Goal: Submit feedback/report problem: Submit feedback/report problem

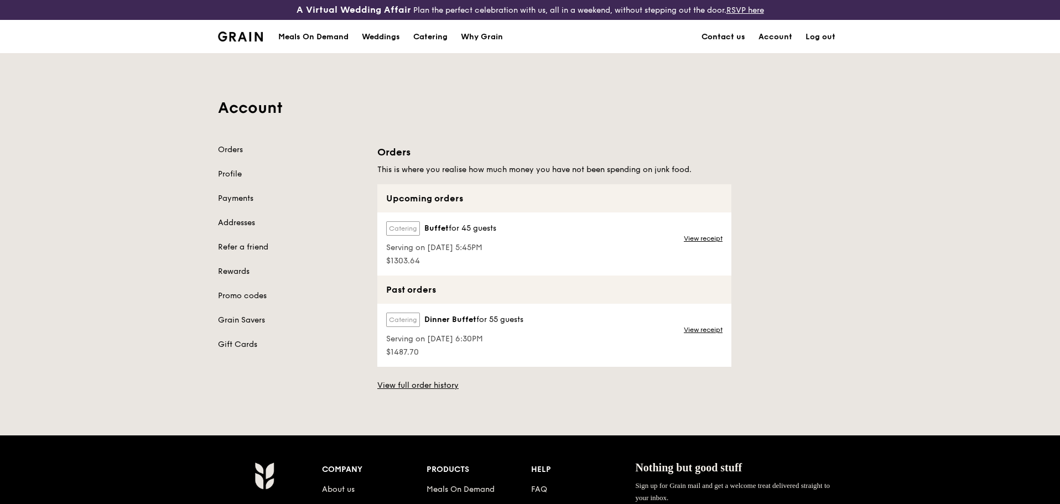
click at [731, 36] on link "Contact us" at bounding box center [723, 36] width 57 height 33
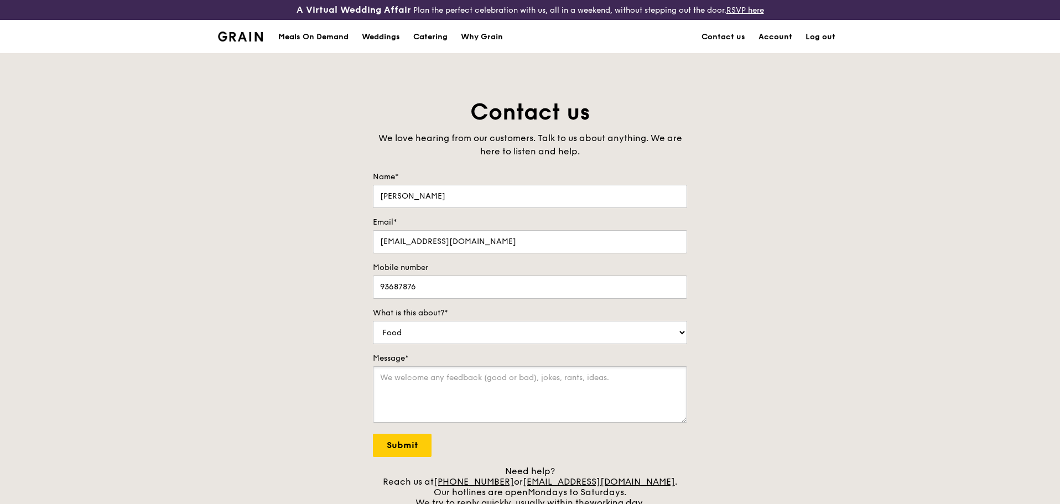
click at [513, 396] on textarea "Message*" at bounding box center [530, 394] width 314 height 56
type textarea "Hi there, I have a existing order for [DATE]. Is it possible to stretch the tea…"
click at [408, 450] on input "Submit" at bounding box center [402, 445] width 59 height 23
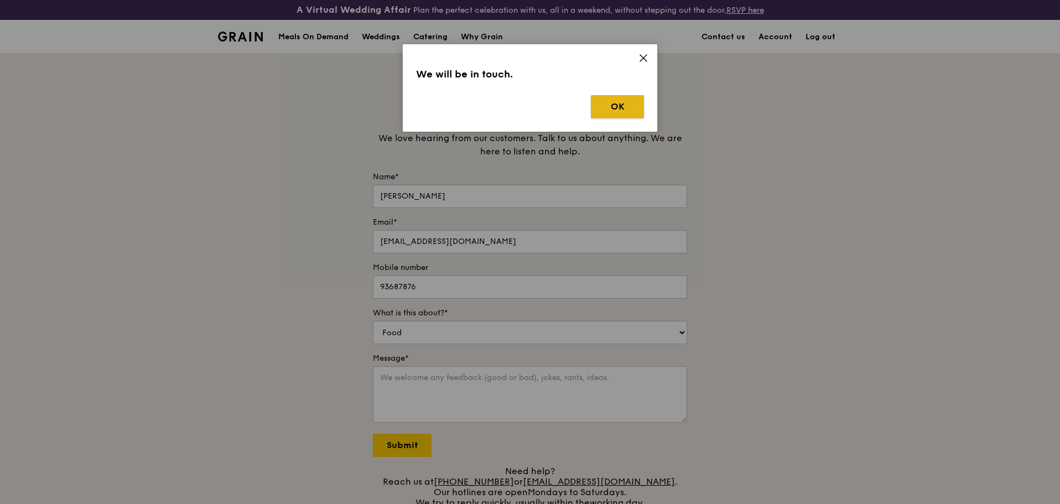
click at [630, 101] on button "OK" at bounding box center [617, 106] width 53 height 23
